Goal: Find contact information: Find contact information

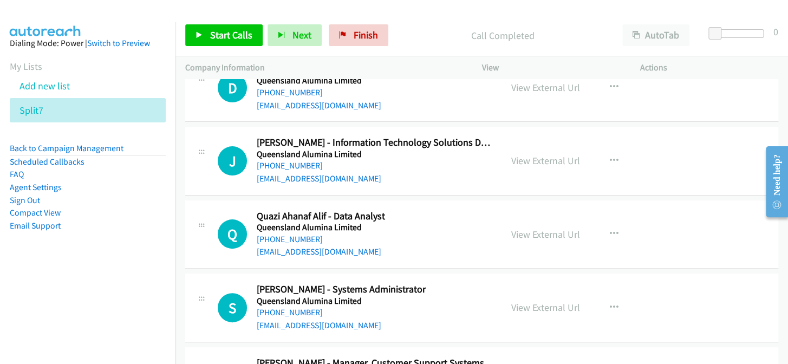
scroll to position [8720, 0]
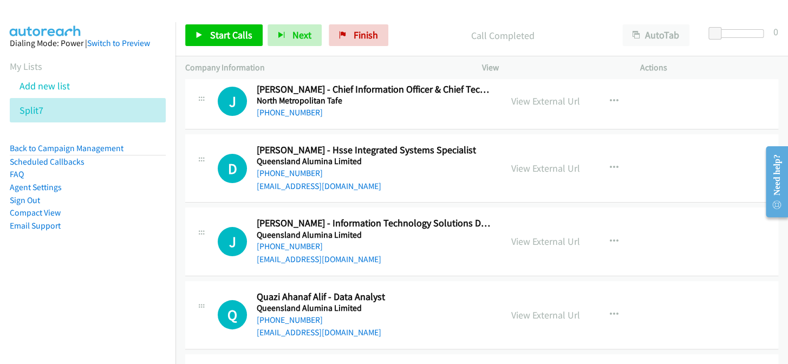
scroll to position [8622, 0]
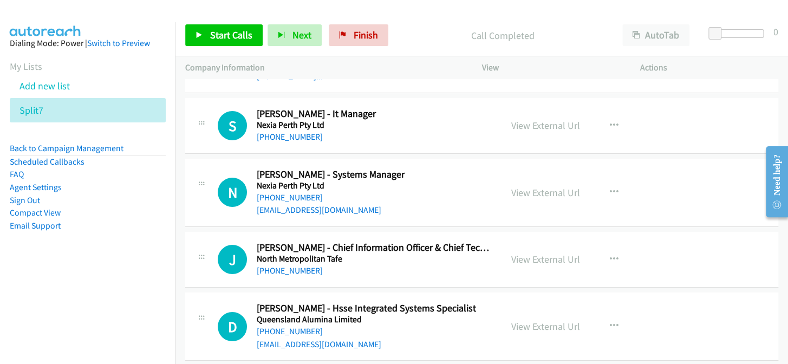
scroll to position [8474, 0]
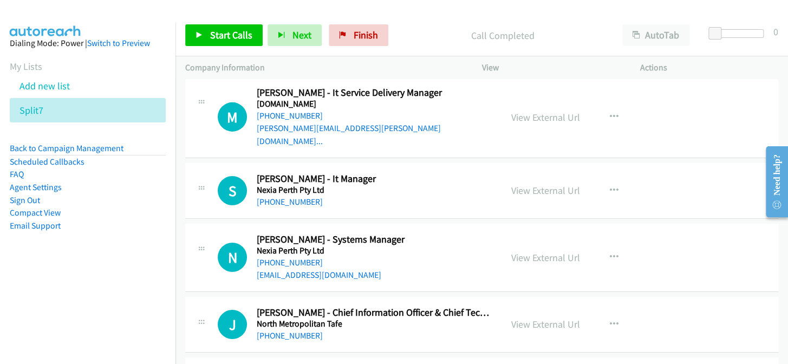
scroll to position [8376, 0]
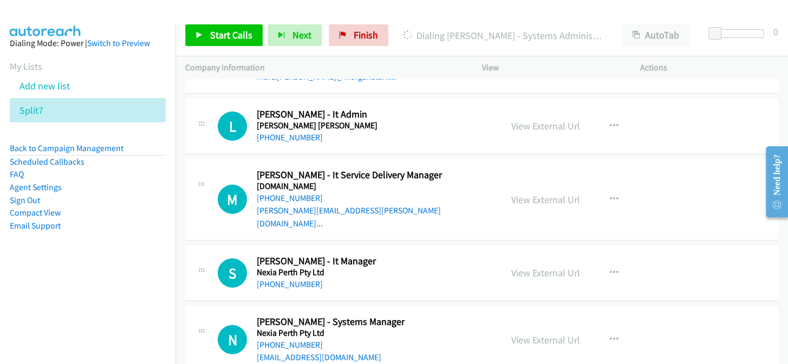
scroll to position [8327, 0]
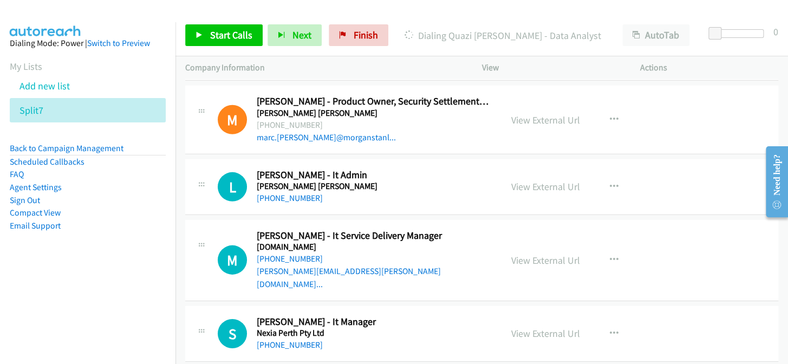
scroll to position [8228, 0]
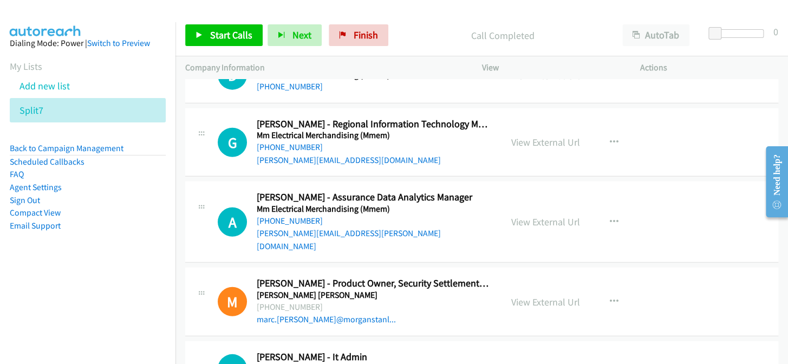
scroll to position [8031, 0]
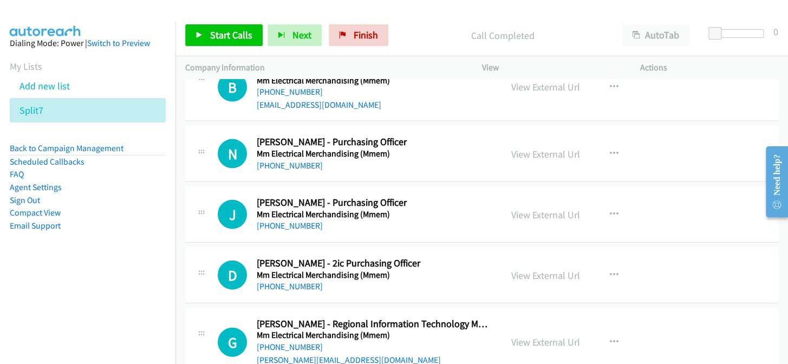
scroll to position [7883, 0]
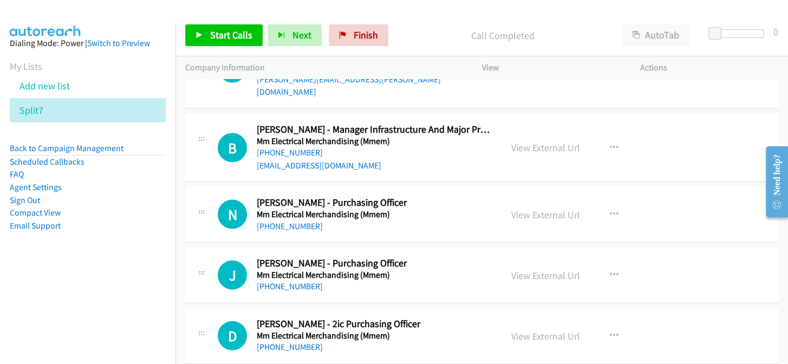
scroll to position [7834, 0]
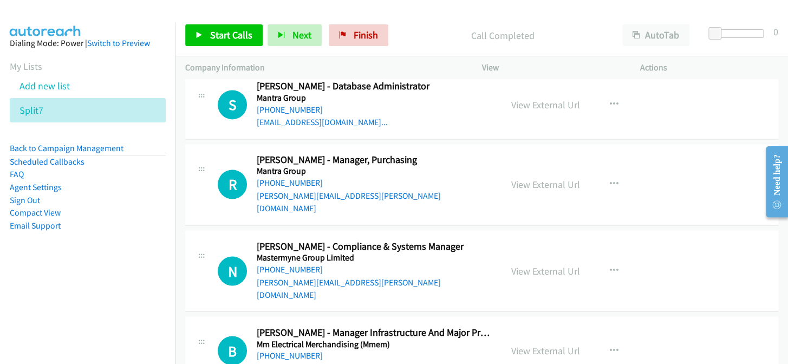
scroll to position [7587, 0]
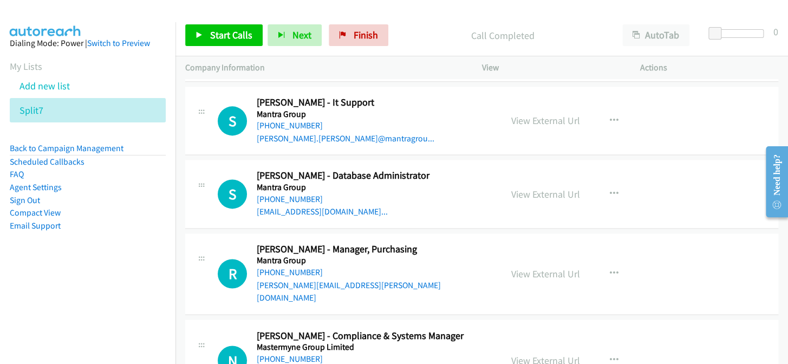
scroll to position [7538, 0]
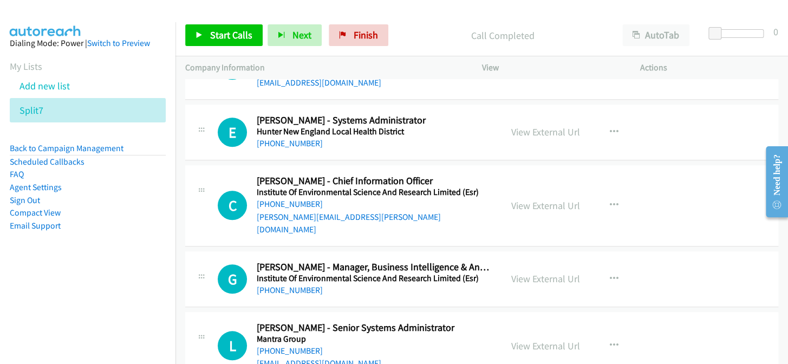
scroll to position [7243, 0]
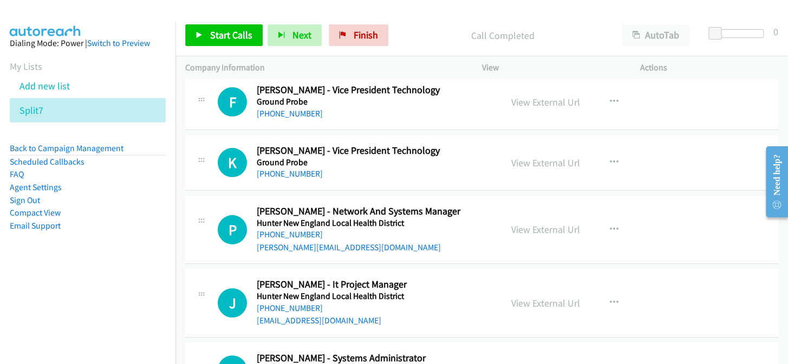
scroll to position [6996, 0]
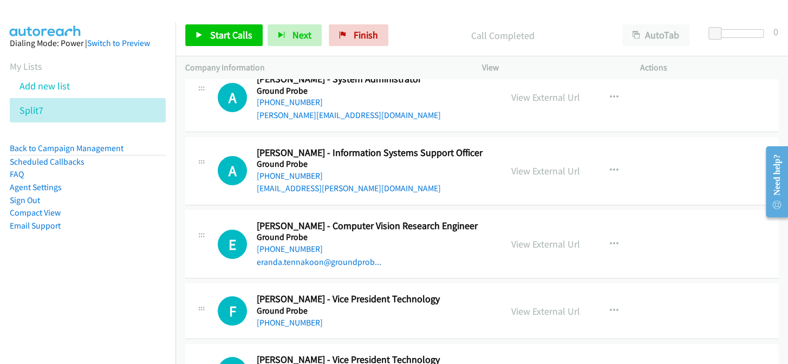
scroll to position [6800, 0]
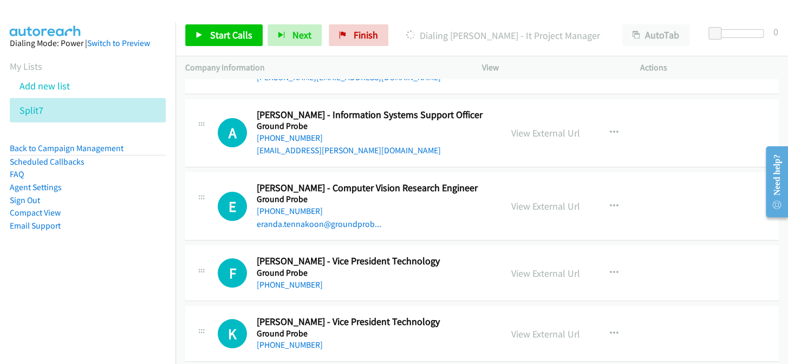
scroll to position [6848, 0]
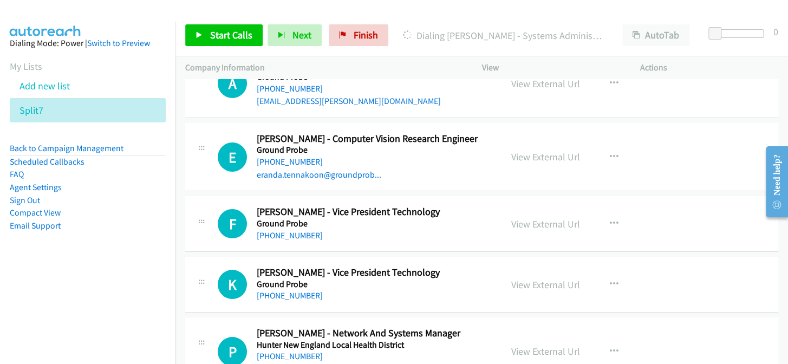
scroll to position [6898, 0]
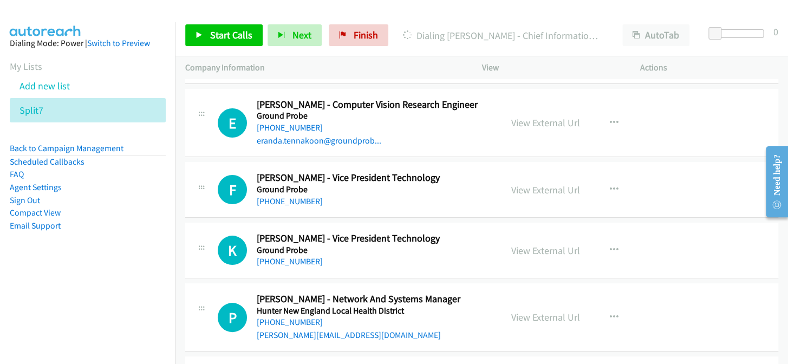
scroll to position [6947, 0]
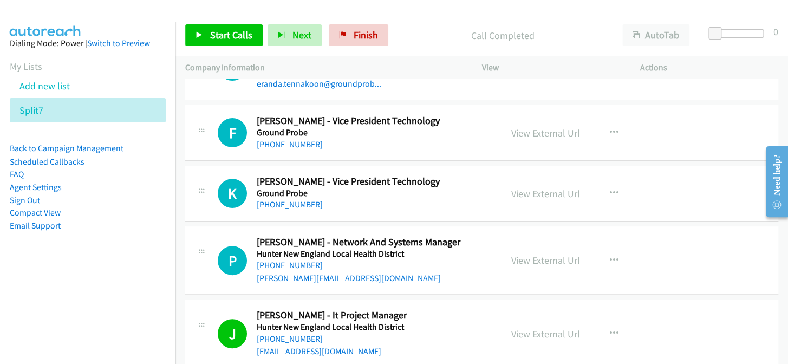
scroll to position [6996, 0]
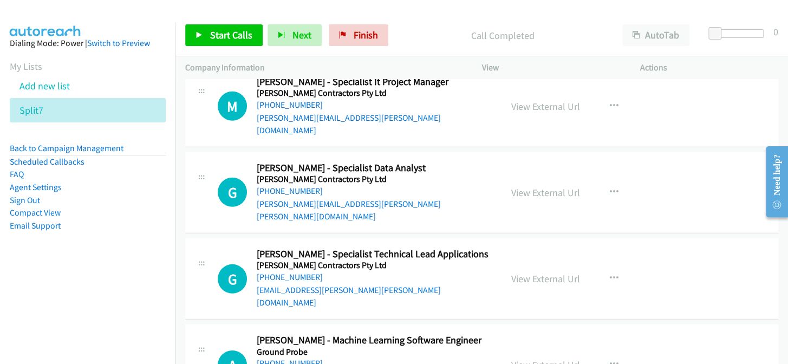
scroll to position [6356, 0]
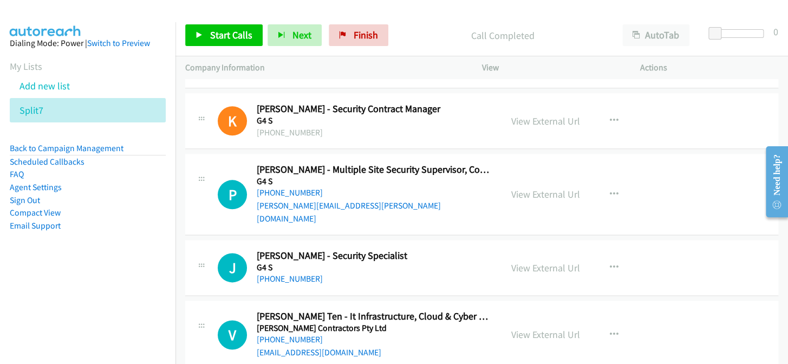
scroll to position [5716, 0]
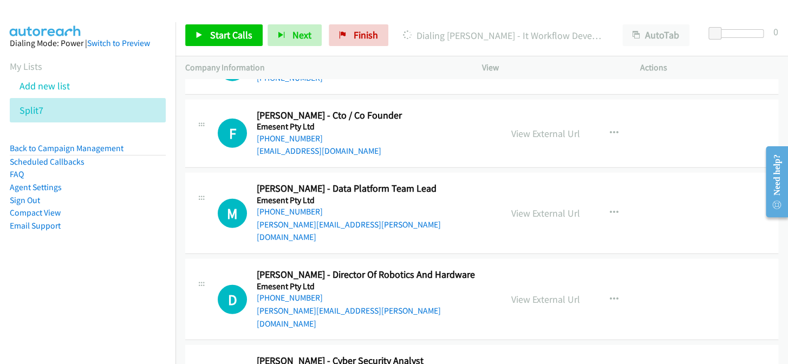
scroll to position [4485, 0]
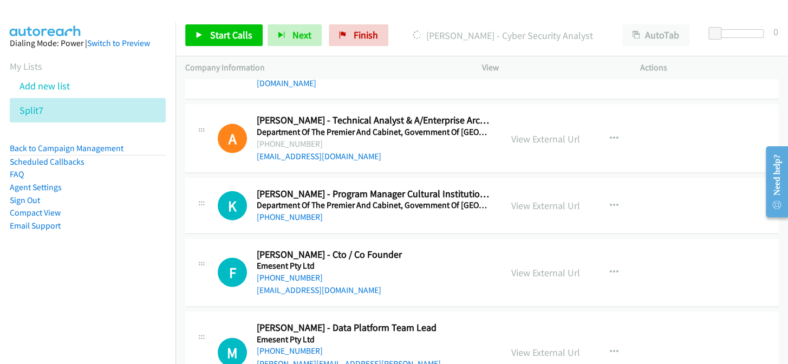
scroll to position [4435, 0]
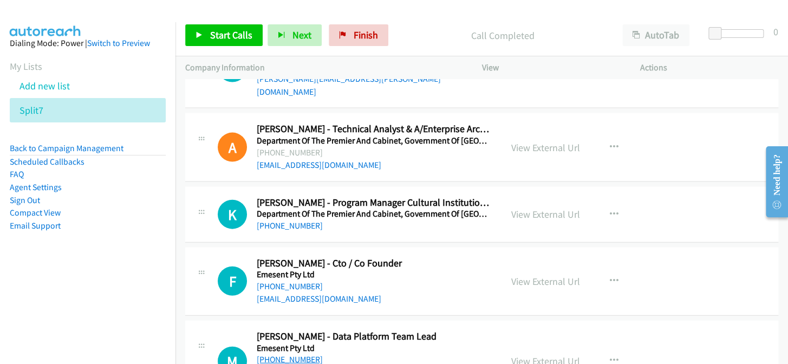
click at [290, 354] on link "[PHONE_NUMBER]" at bounding box center [290, 359] width 66 height 10
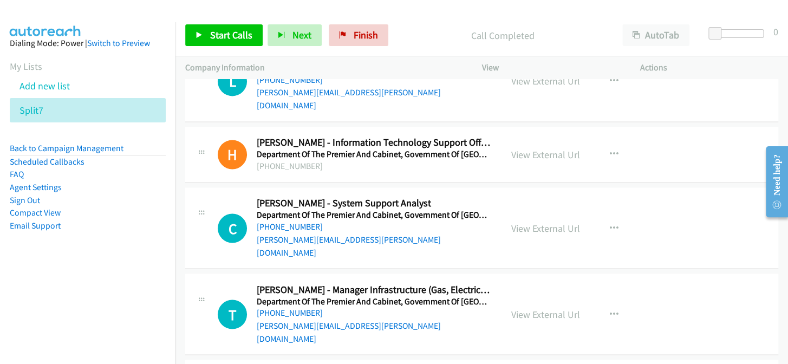
scroll to position [4238, 0]
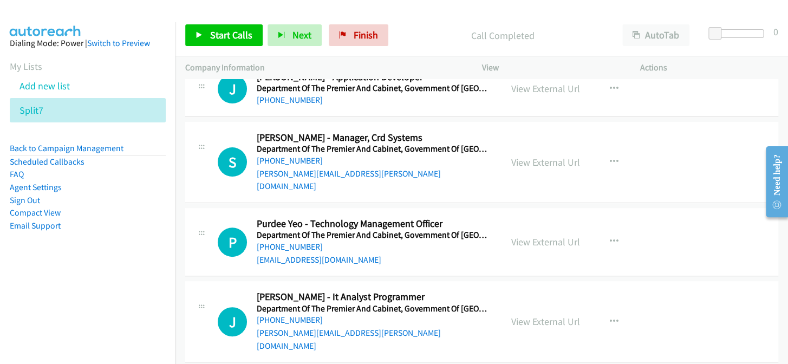
scroll to position [3549, 0]
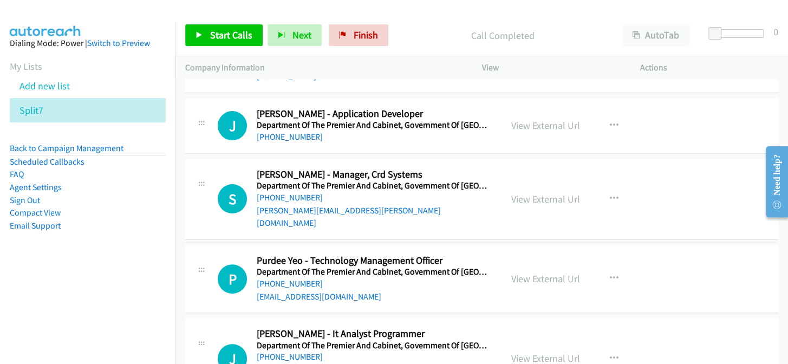
scroll to position [3500, 0]
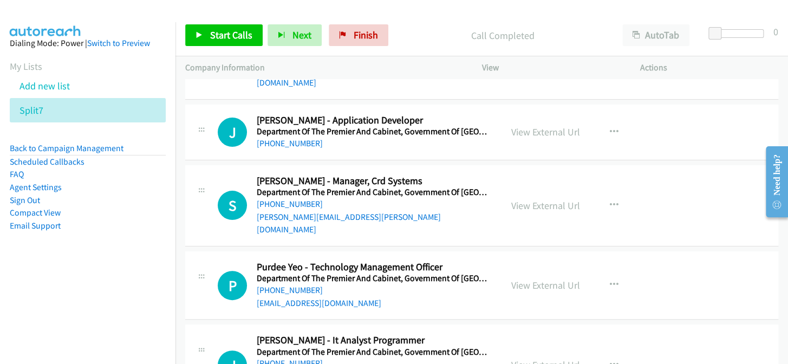
click at [295, 358] on link "[PHONE_NUMBER]" at bounding box center [290, 363] width 66 height 10
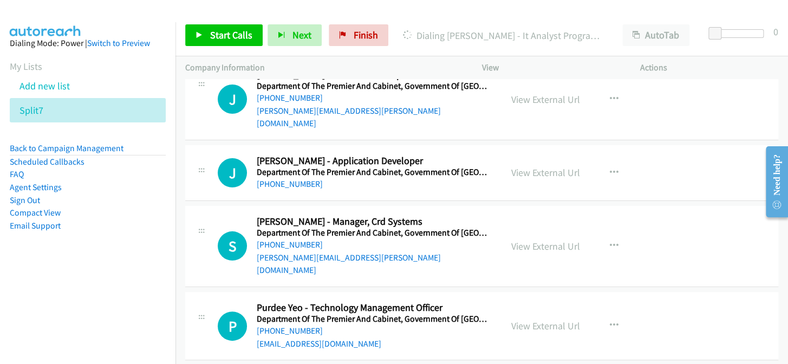
scroll to position [3450, 0]
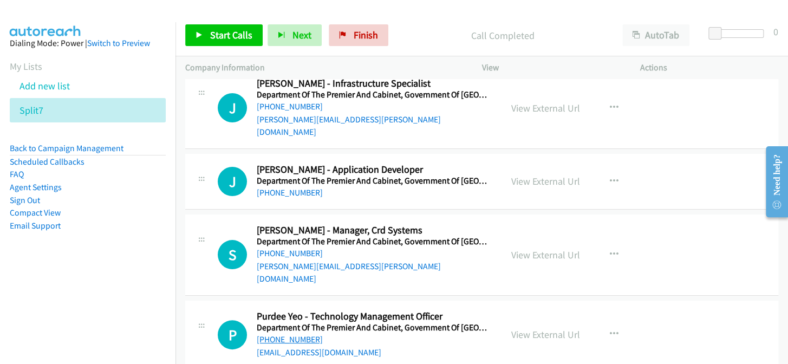
click at [288, 334] on link "[PHONE_NUMBER]" at bounding box center [290, 339] width 66 height 10
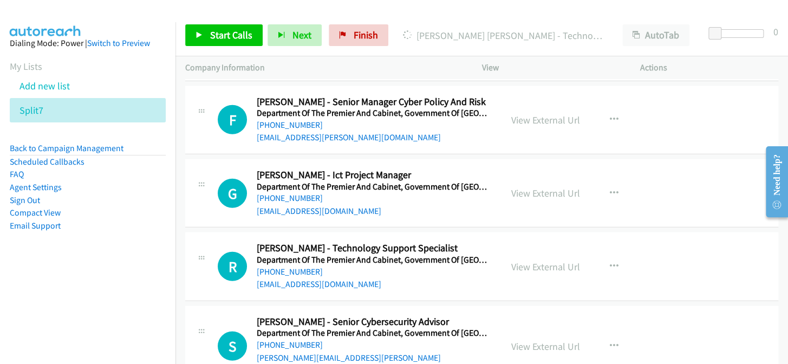
scroll to position [2908, 0]
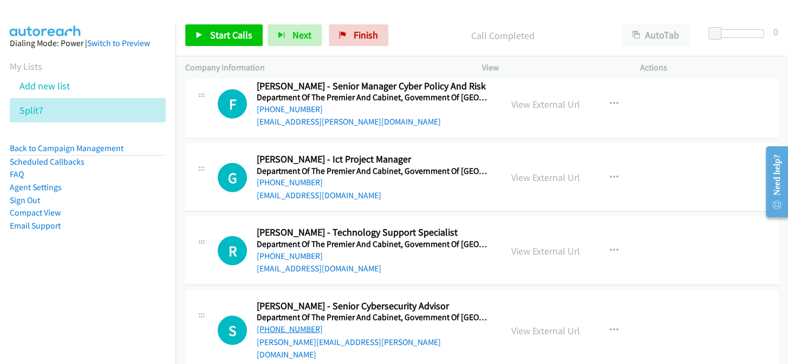
click at [299, 324] on link "[PHONE_NUMBER]" at bounding box center [290, 329] width 66 height 10
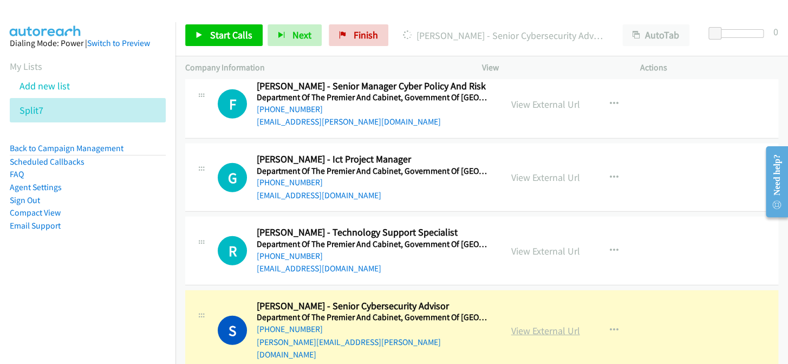
click at [521, 325] on link "View External Url" at bounding box center [545, 331] width 69 height 12
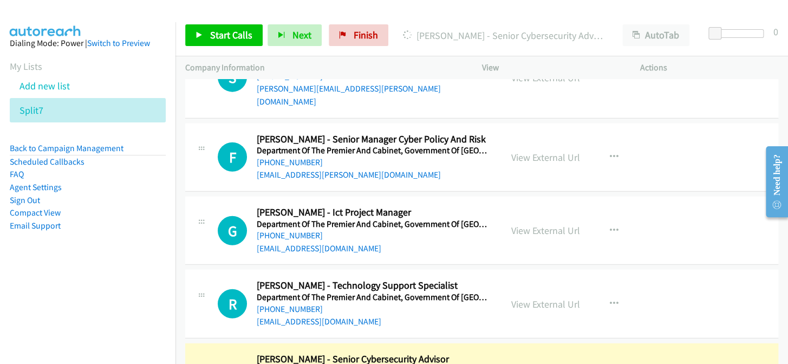
scroll to position [2810, 0]
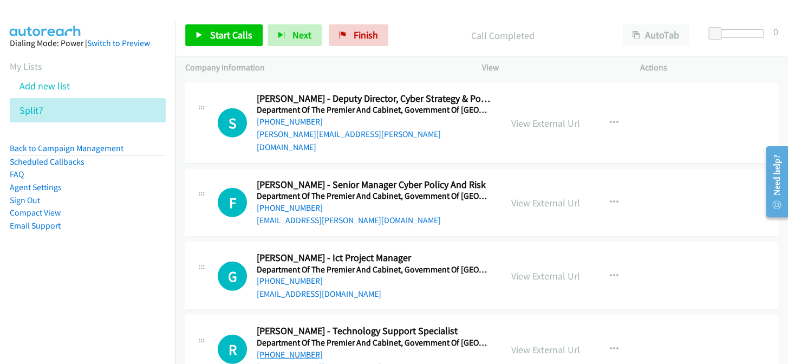
click at [270, 349] on link "[PHONE_NUMBER]" at bounding box center [290, 354] width 66 height 10
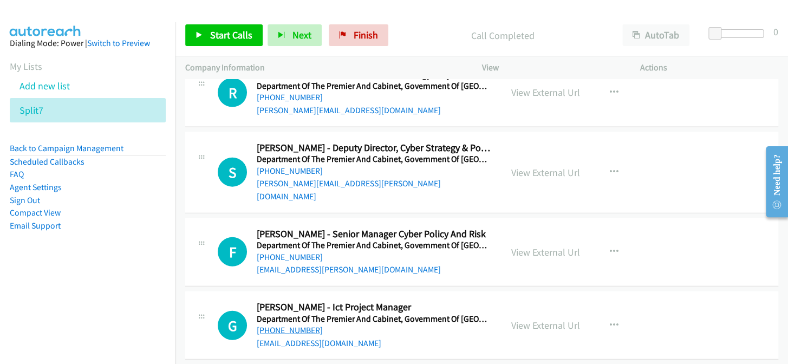
click at [276, 325] on link "[PHONE_NUMBER]" at bounding box center [290, 330] width 66 height 10
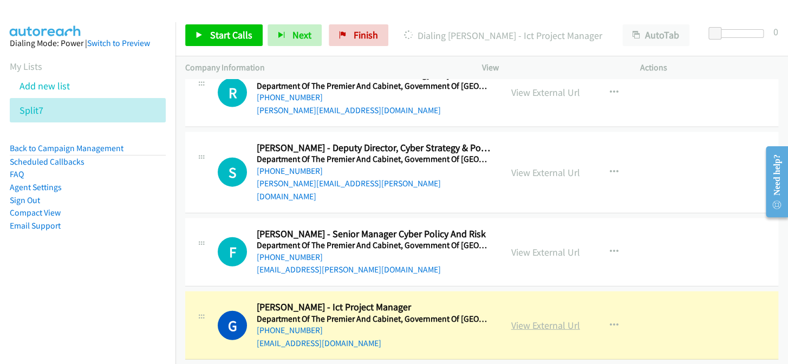
click at [552, 319] on link "View External Url" at bounding box center [545, 325] width 69 height 12
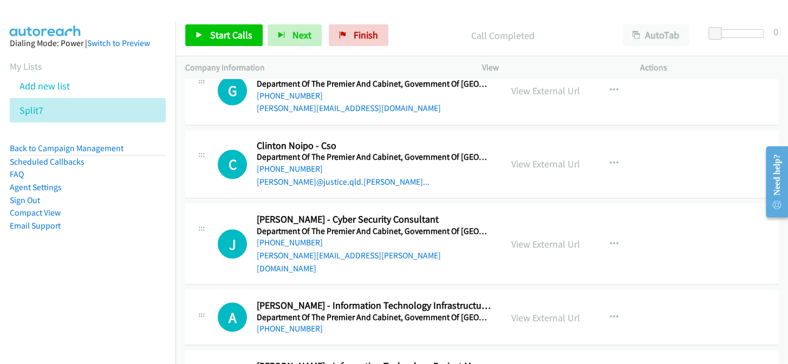
scroll to position [2465, 0]
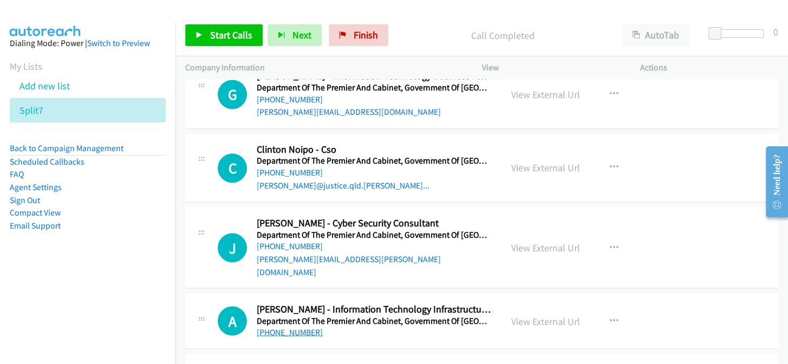
click at [276, 327] on link "[PHONE_NUMBER]" at bounding box center [290, 332] width 66 height 10
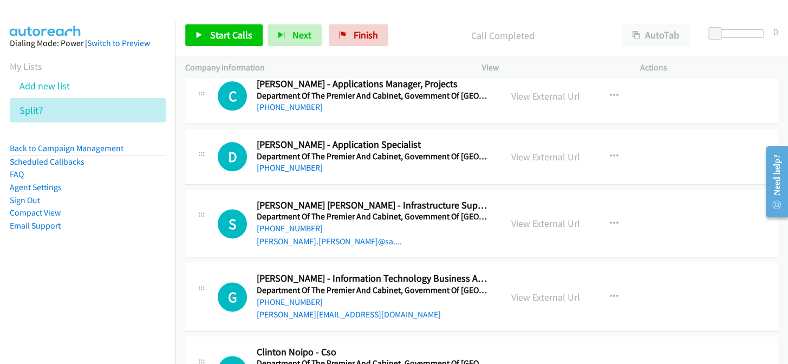
scroll to position [2219, 0]
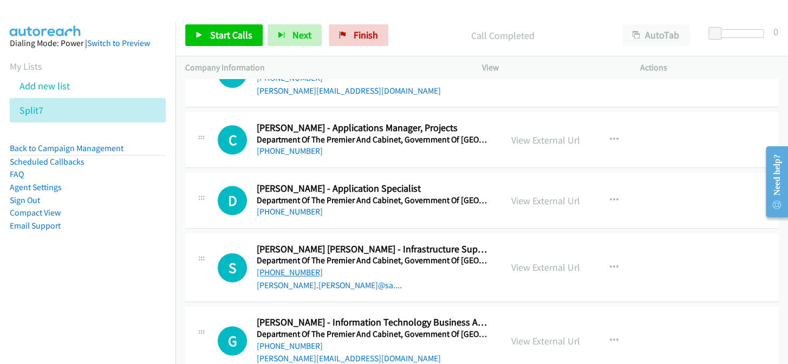
click at [289, 267] on link "[PHONE_NUMBER]" at bounding box center [290, 272] width 66 height 10
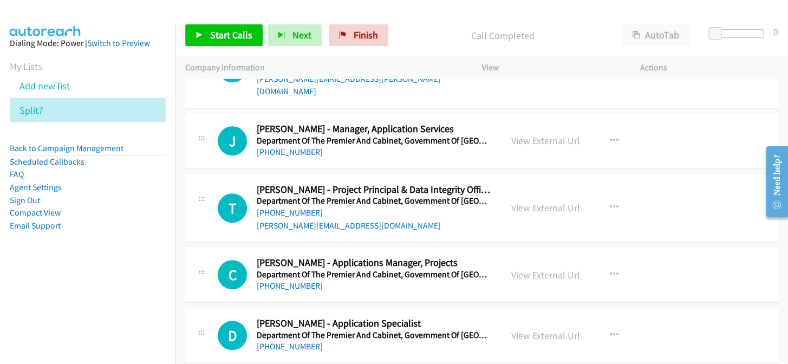
scroll to position [2071, 0]
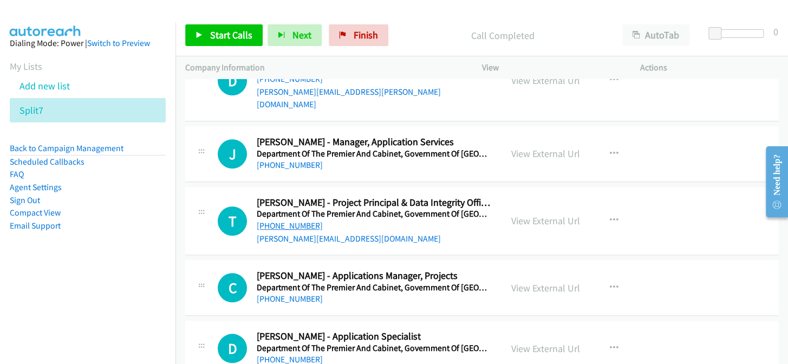
click at [299, 221] on link "[PHONE_NUMBER]" at bounding box center [290, 226] width 66 height 10
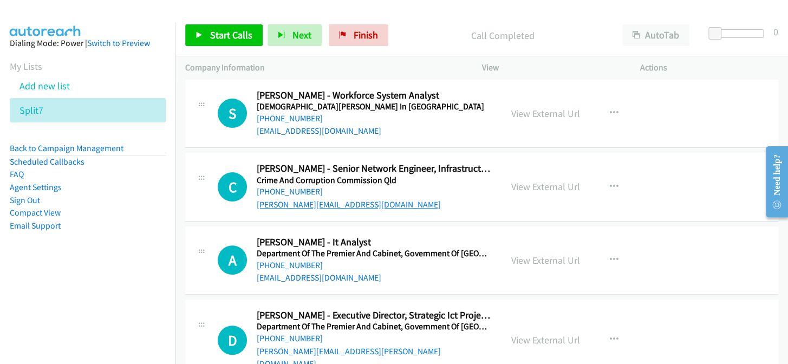
scroll to position [1776, 0]
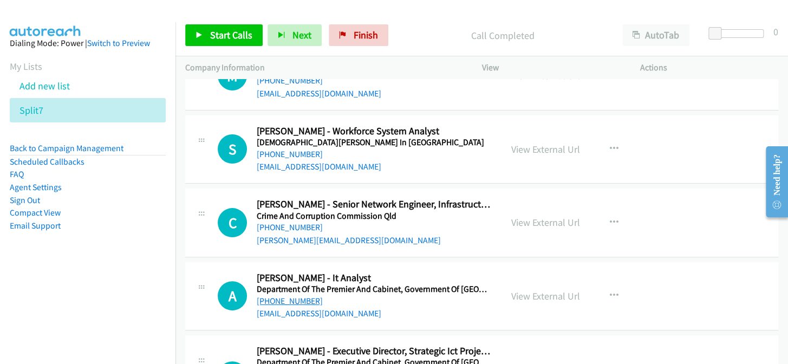
click at [282, 296] on link "[PHONE_NUMBER]" at bounding box center [290, 301] width 66 height 10
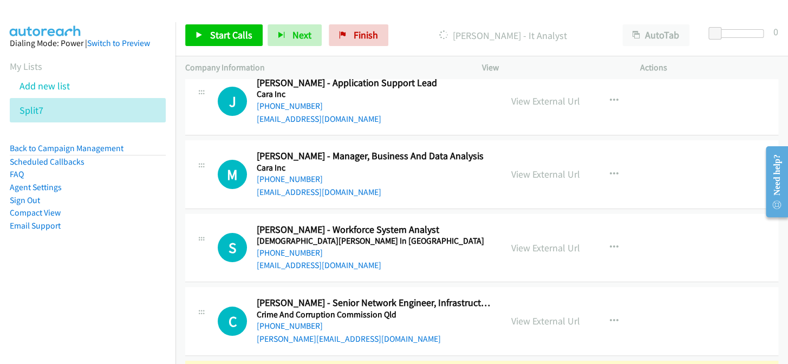
scroll to position [1726, 0]
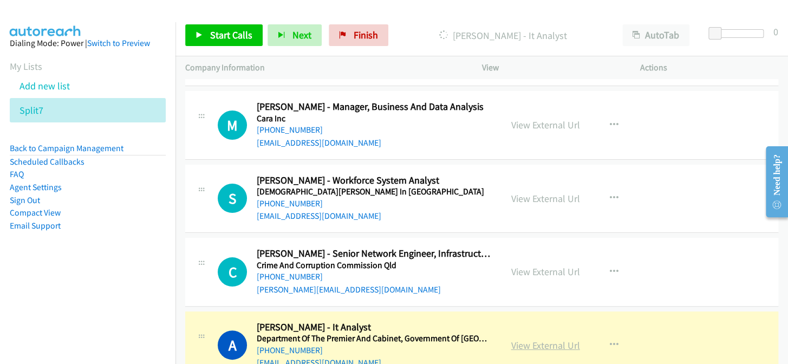
click at [547, 339] on link "View External Url" at bounding box center [545, 345] width 69 height 12
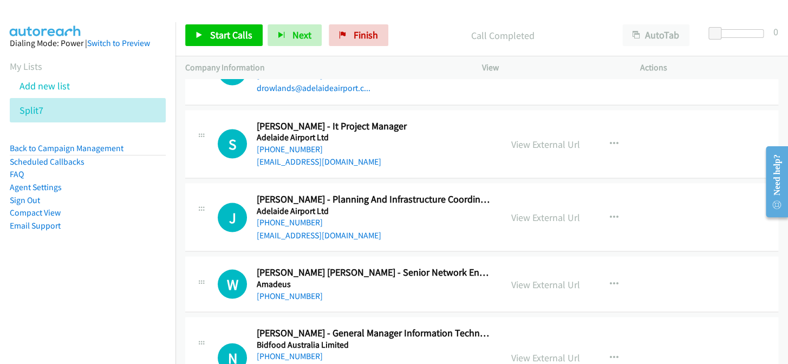
scroll to position [741, 0]
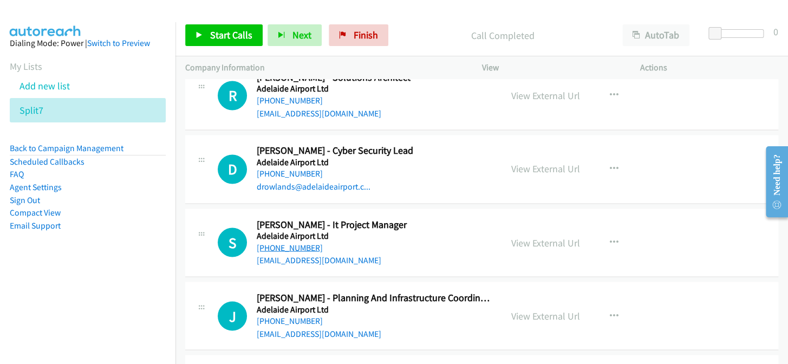
click at [287, 247] on link "[PHONE_NUMBER]" at bounding box center [290, 247] width 66 height 10
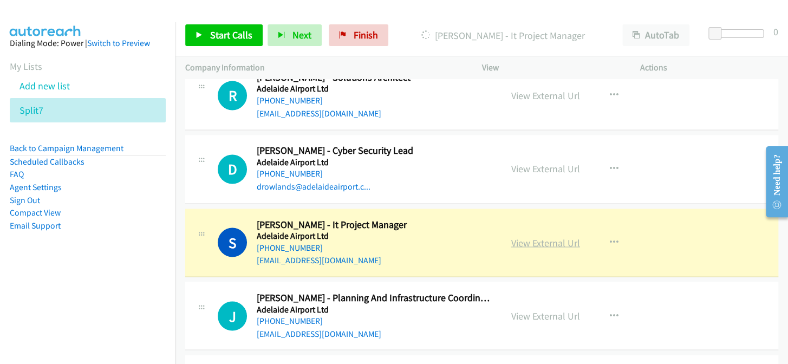
click at [554, 238] on link "View External Url" at bounding box center [545, 242] width 69 height 12
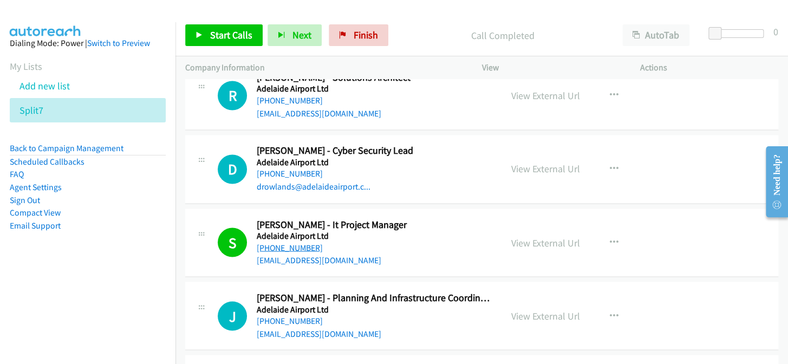
click at [278, 249] on link "[PHONE_NUMBER]" at bounding box center [290, 247] width 66 height 10
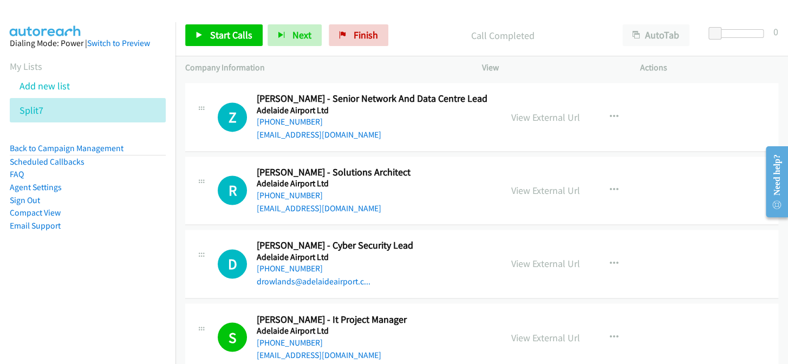
scroll to position [643, 0]
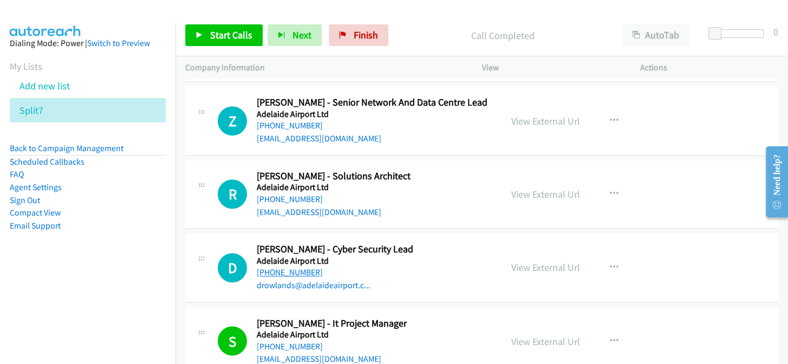
click at [288, 270] on link "[PHONE_NUMBER]" at bounding box center [290, 272] width 66 height 10
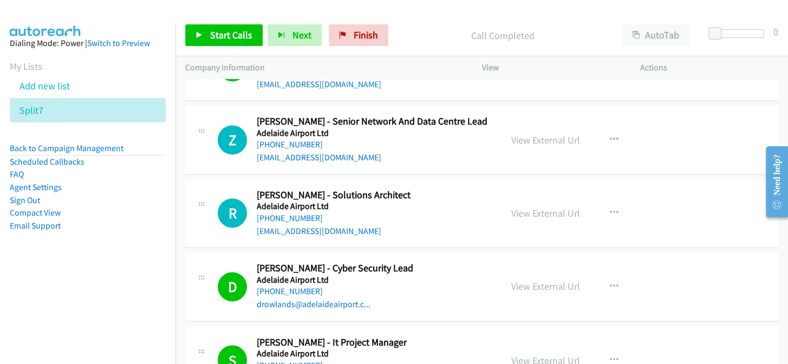
scroll to position [593, 0]
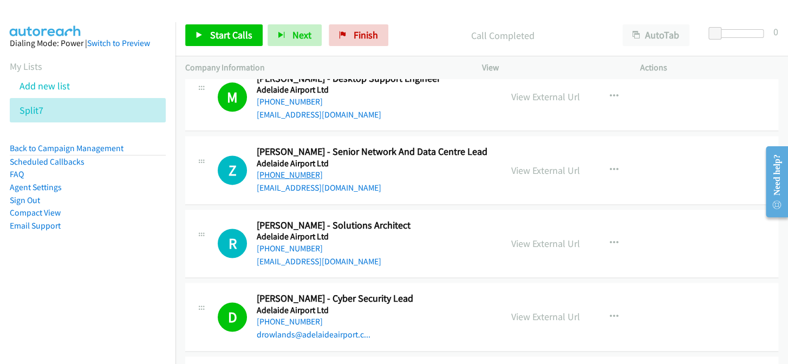
click at [280, 177] on link "[PHONE_NUMBER]" at bounding box center [290, 175] width 66 height 10
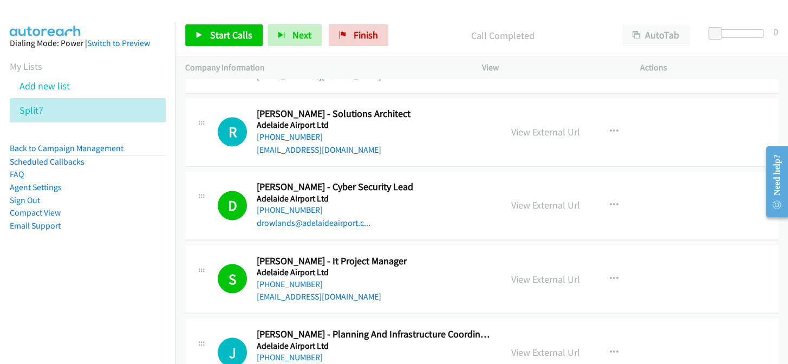
scroll to position [692, 0]
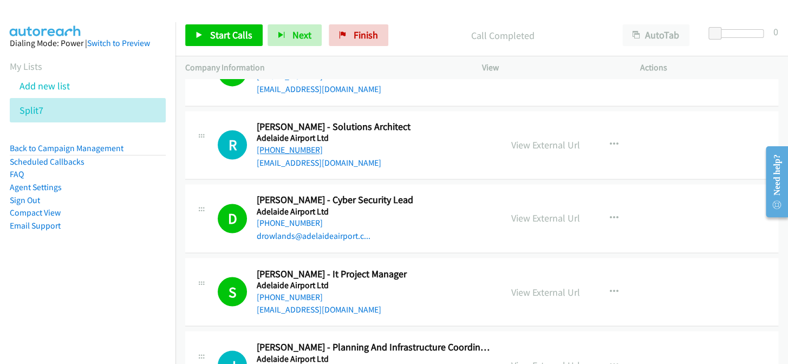
click at [293, 147] on link "[PHONE_NUMBER]" at bounding box center [290, 150] width 66 height 10
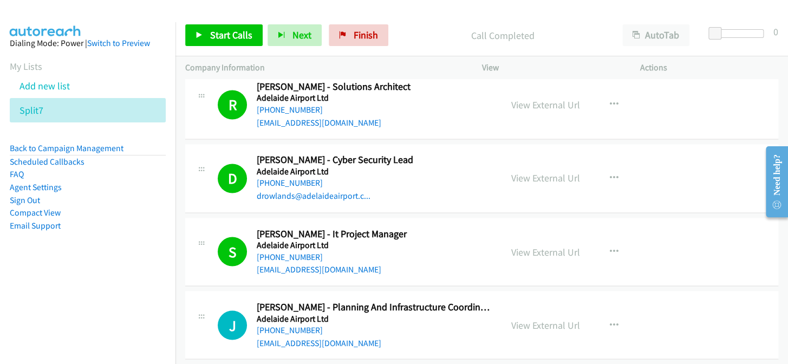
scroll to position [741, 0]
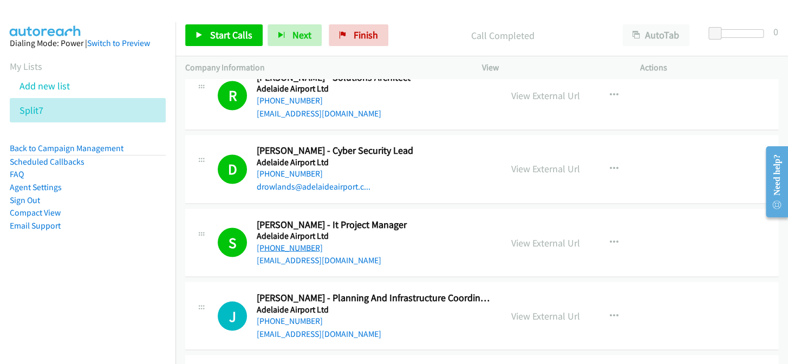
click at [282, 246] on link "[PHONE_NUMBER]" at bounding box center [290, 247] width 66 height 10
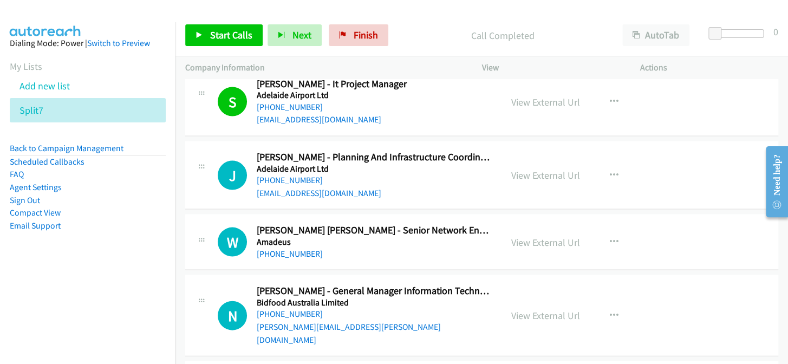
scroll to position [889, 0]
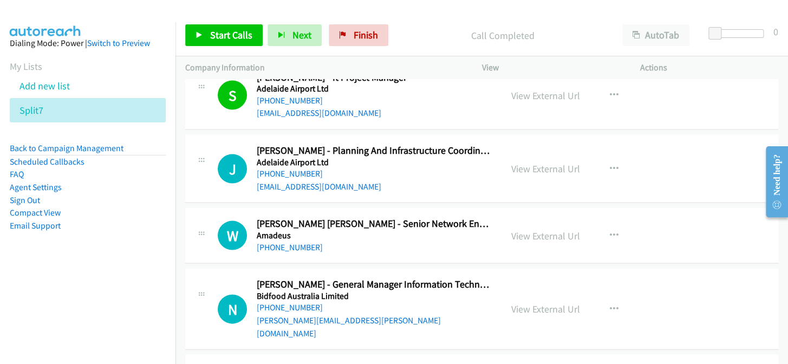
click at [269, 235] on h5 "Amadeus" at bounding box center [374, 235] width 235 height 11
click at [274, 245] on link "[PHONE_NUMBER]" at bounding box center [290, 247] width 66 height 10
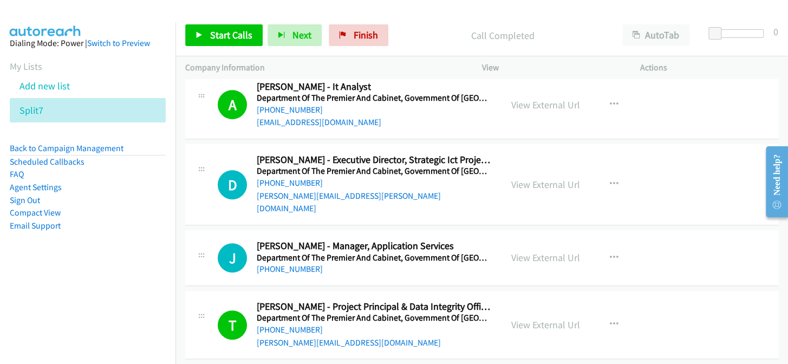
scroll to position [1972, 0]
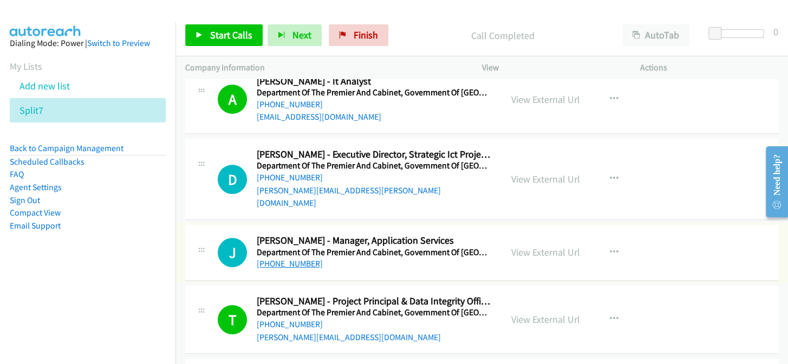
click at [300, 258] on link "[PHONE_NUMBER]" at bounding box center [290, 263] width 66 height 10
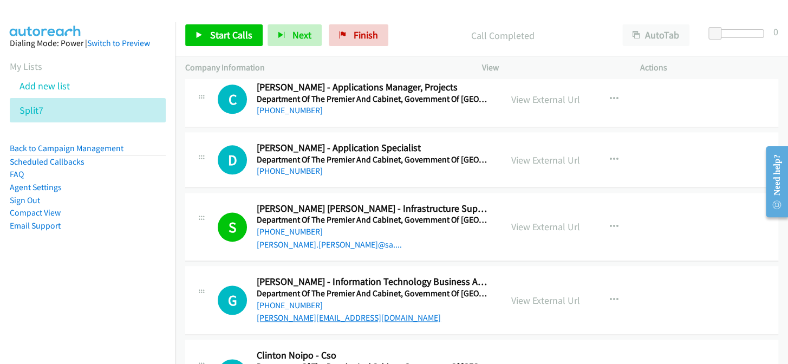
scroll to position [2268, 0]
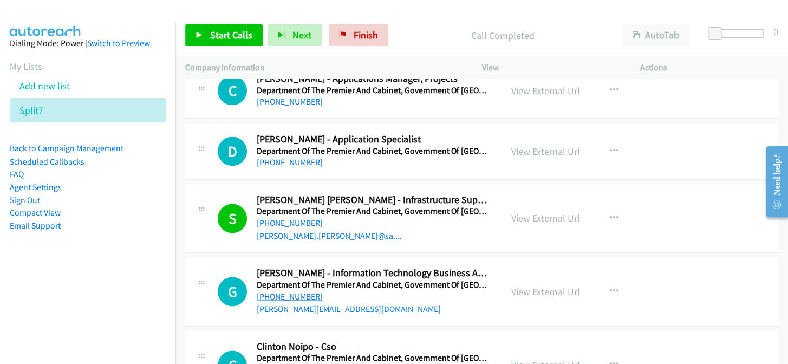
click at [290, 291] on link "[PHONE_NUMBER]" at bounding box center [290, 296] width 66 height 10
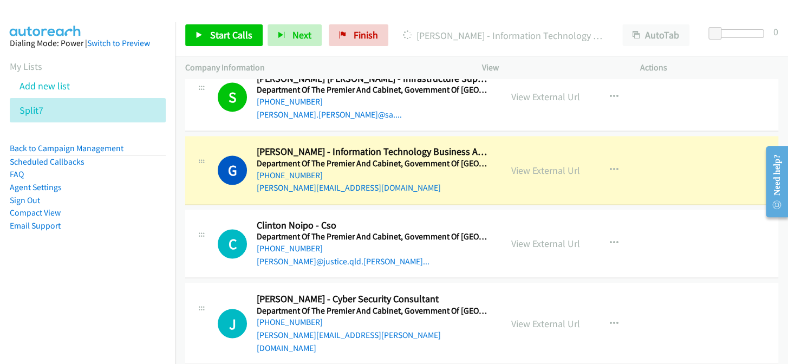
scroll to position [2367, 0]
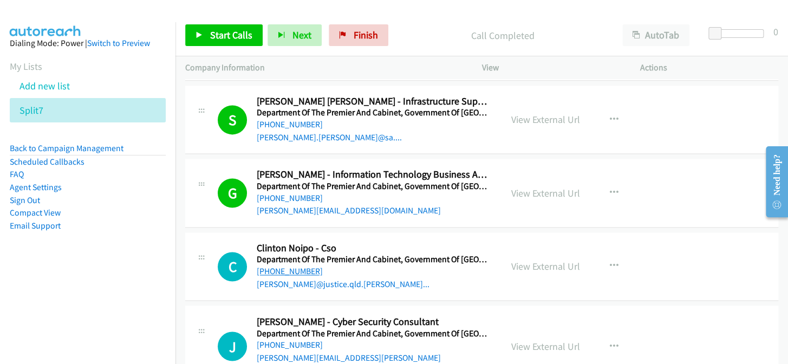
click at [298, 266] on link "[PHONE_NUMBER]" at bounding box center [290, 271] width 66 height 10
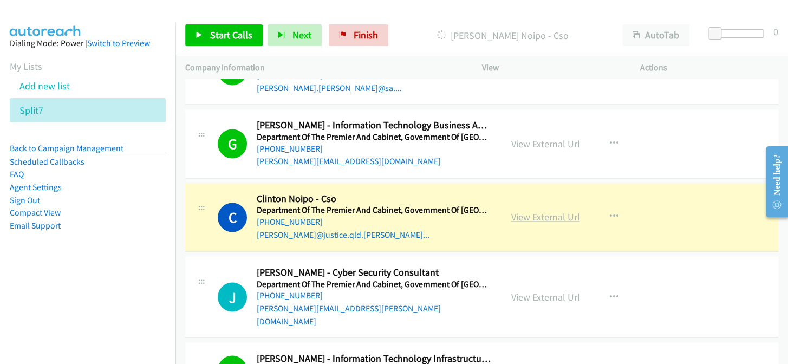
click at [551, 211] on link "View External Url" at bounding box center [545, 217] width 69 height 12
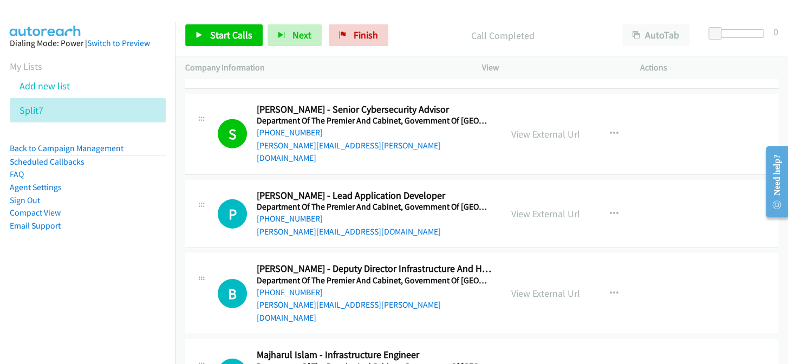
scroll to position [3154, 0]
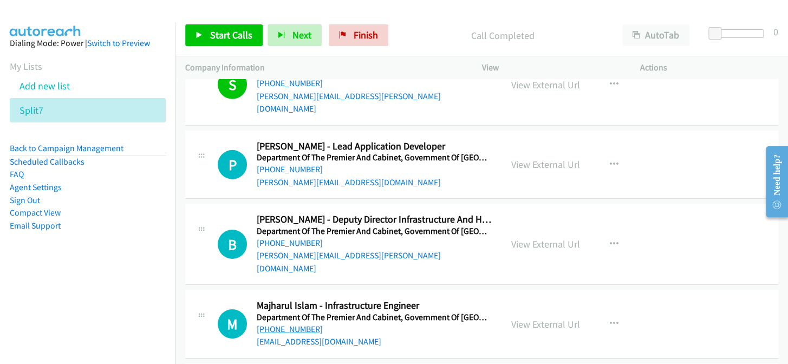
click at [281, 324] on link "[PHONE_NUMBER]" at bounding box center [290, 329] width 66 height 10
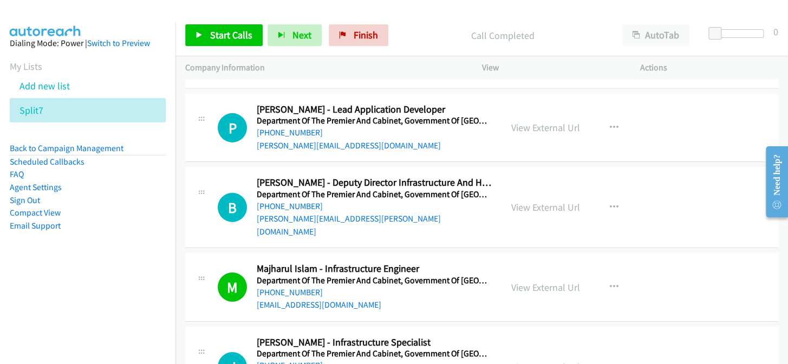
scroll to position [3253, 0]
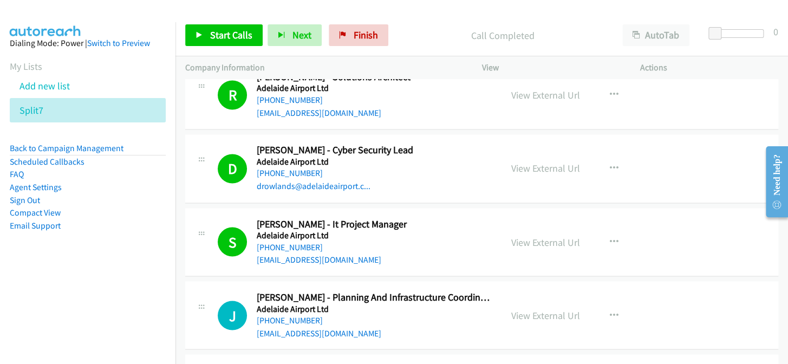
scroll to position [692, 0]
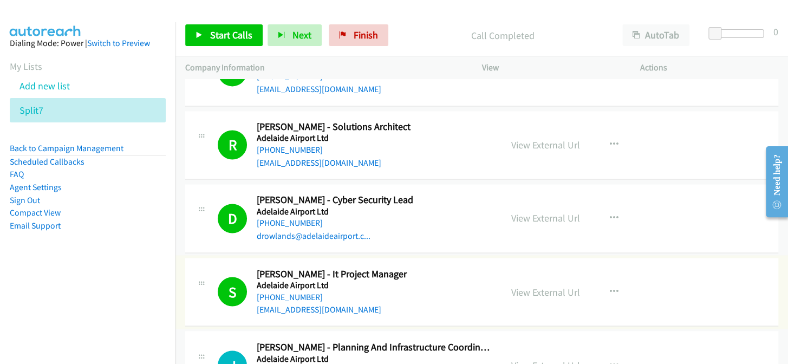
click at [292, 291] on link "[PHONE_NUMBER]" at bounding box center [290, 296] width 66 height 10
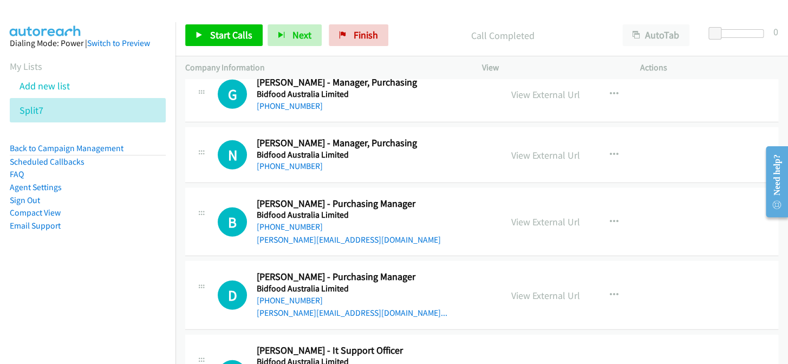
scroll to position [1184, 0]
